Goal: Task Accomplishment & Management: Use online tool/utility

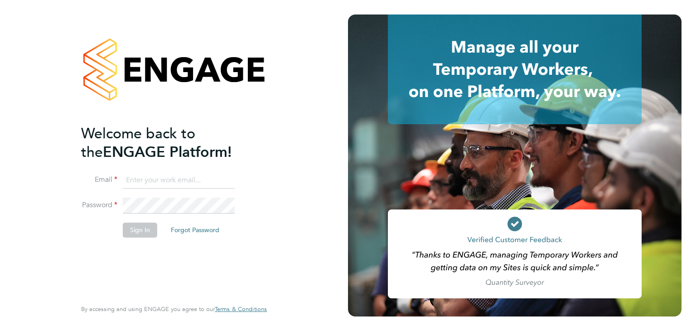
type input "[EMAIL_ADDRESS][DOMAIN_NAME]"
click at [145, 227] on button "Sign In" at bounding box center [140, 230] width 34 height 15
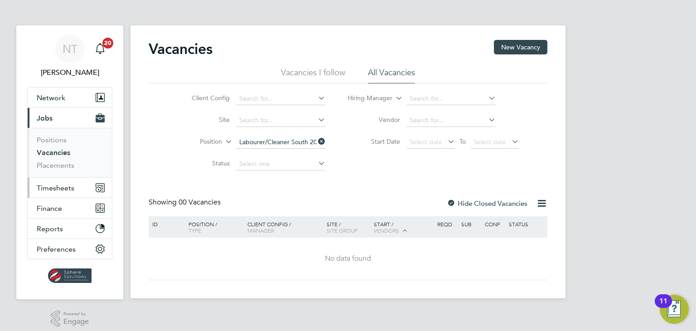
click at [56, 188] on span "Timesheets" at bounding box center [56, 188] width 38 height 9
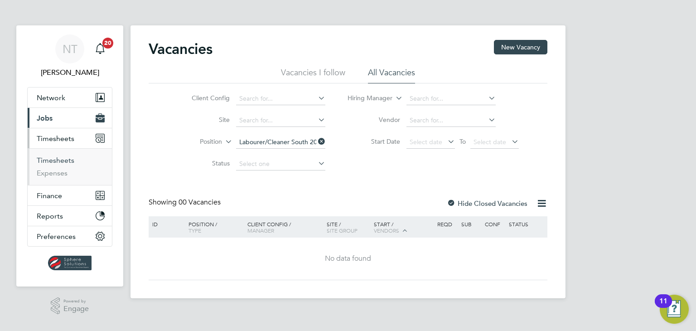
click at [57, 162] on link "Timesheets" at bounding box center [56, 160] width 38 height 9
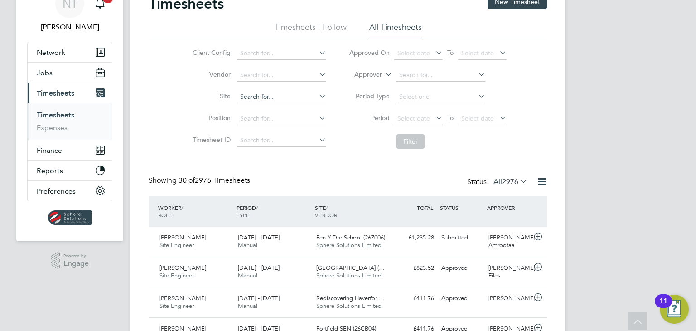
click at [281, 97] on input at bounding box center [281, 97] width 89 height 13
click at [277, 106] on li "Lotm ead" at bounding box center [282, 109] width 90 height 12
type input "Lotmead"
click at [417, 143] on button "Filter" at bounding box center [410, 141] width 29 height 15
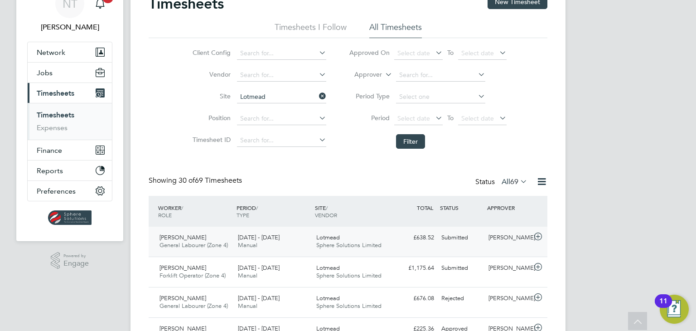
click at [438, 238] on div "Submitted" at bounding box center [461, 237] width 47 height 15
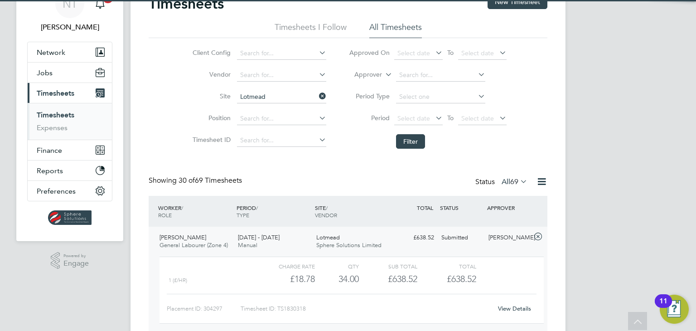
click at [438, 238] on div "Submitted" at bounding box center [461, 237] width 47 height 15
